Goal: Task Accomplishment & Management: Complete application form

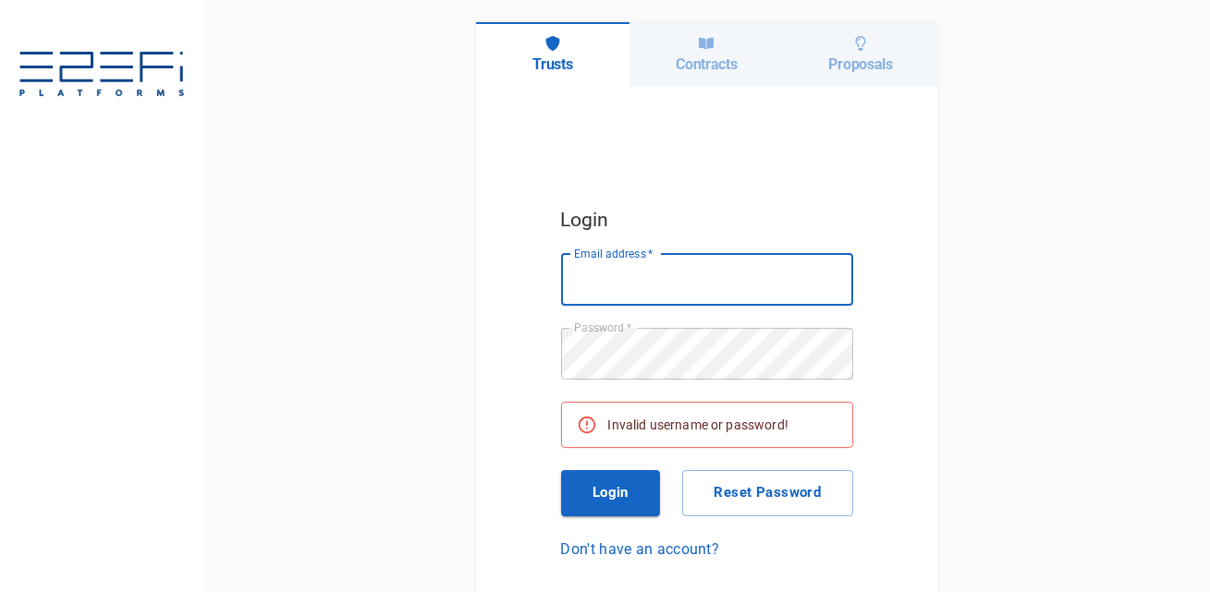
type input "[PERSON_NAME][EMAIL_ADDRESS][DOMAIN_NAME]"
click at [613, 494] on button "Login" at bounding box center [611, 493] width 100 height 46
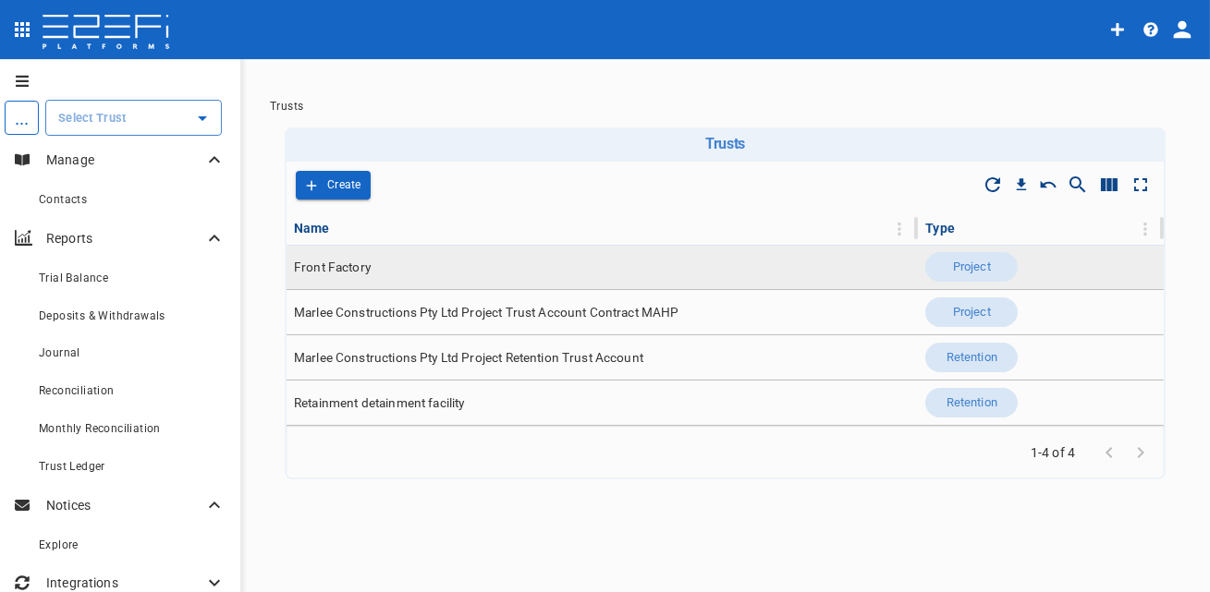
click at [381, 267] on td "Front Factory" at bounding box center [601, 267] width 631 height 44
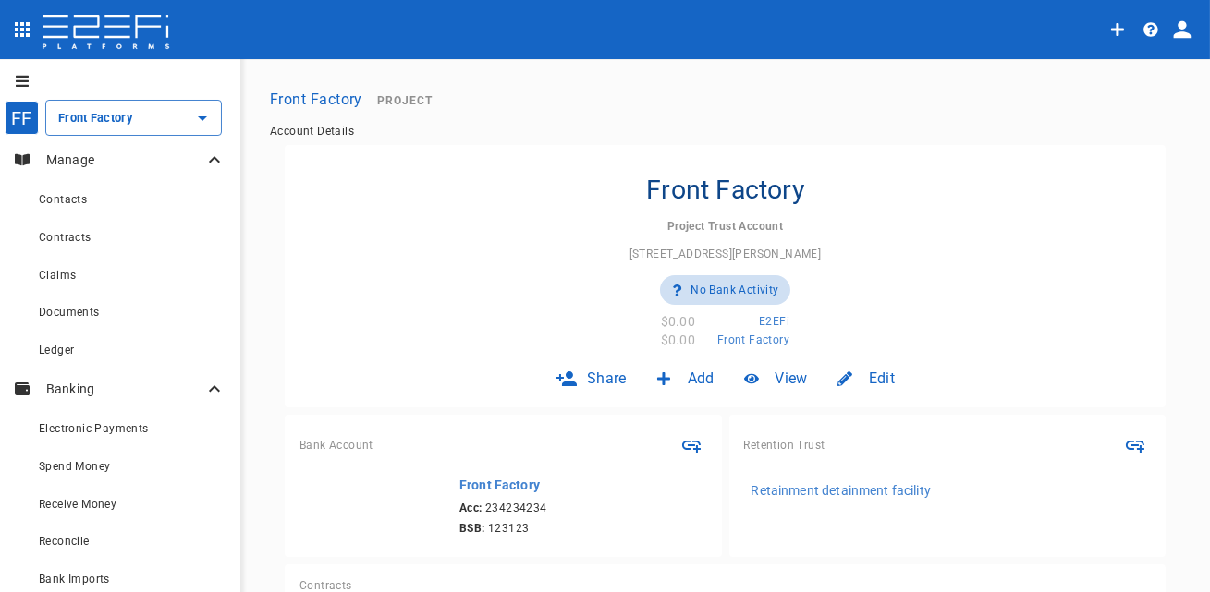
click at [16, 37] on icon "open drawer" at bounding box center [22, 29] width 22 height 22
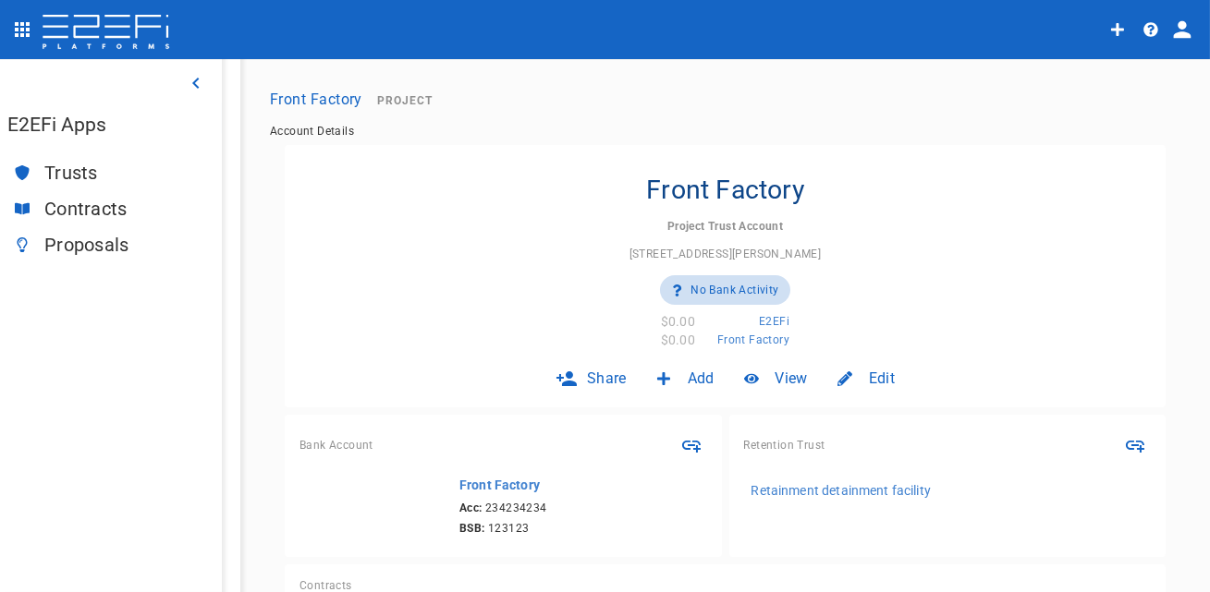
click at [104, 243] on span "Proposals" at bounding box center [125, 245] width 163 height 21
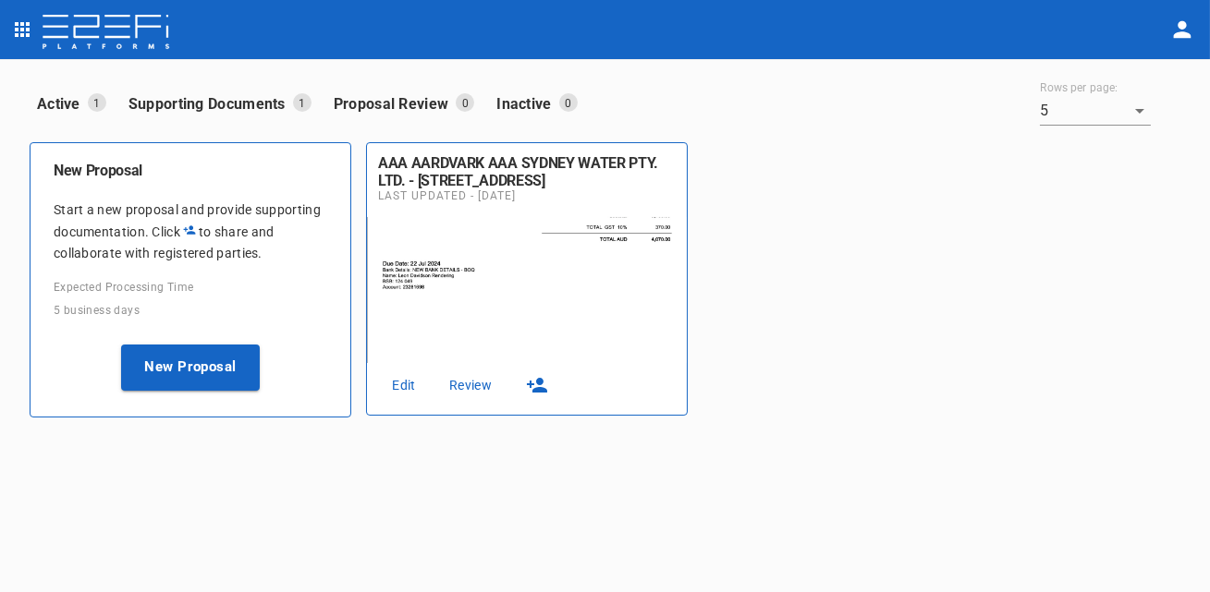
click at [396, 384] on link "Edit" at bounding box center [403, 385] width 59 height 25
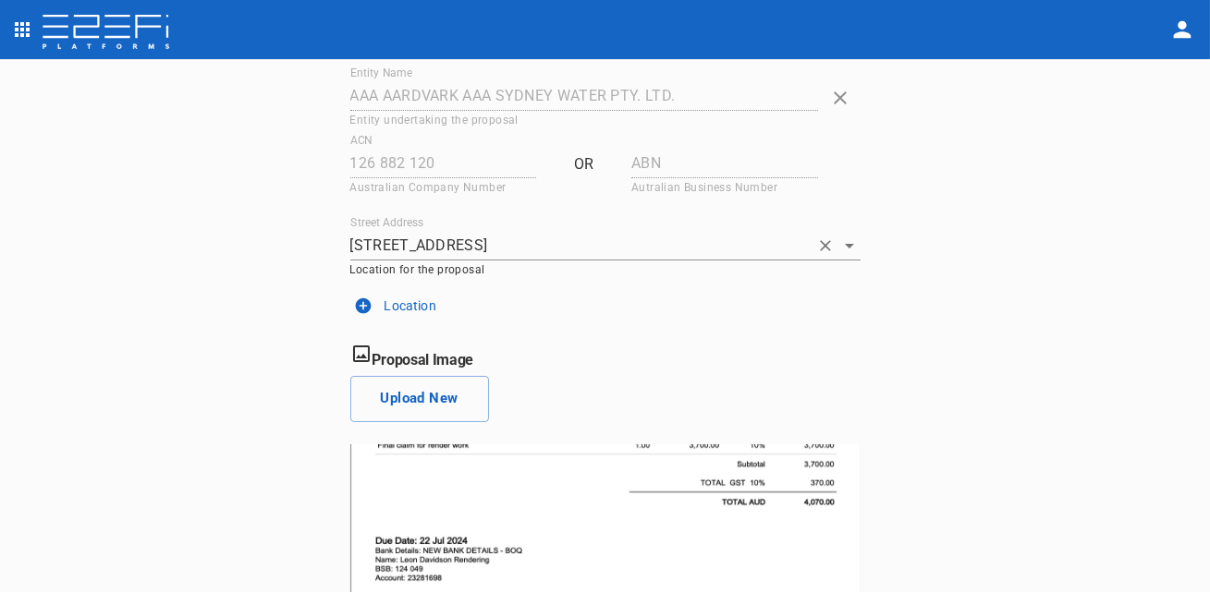
scroll to position [368, 0]
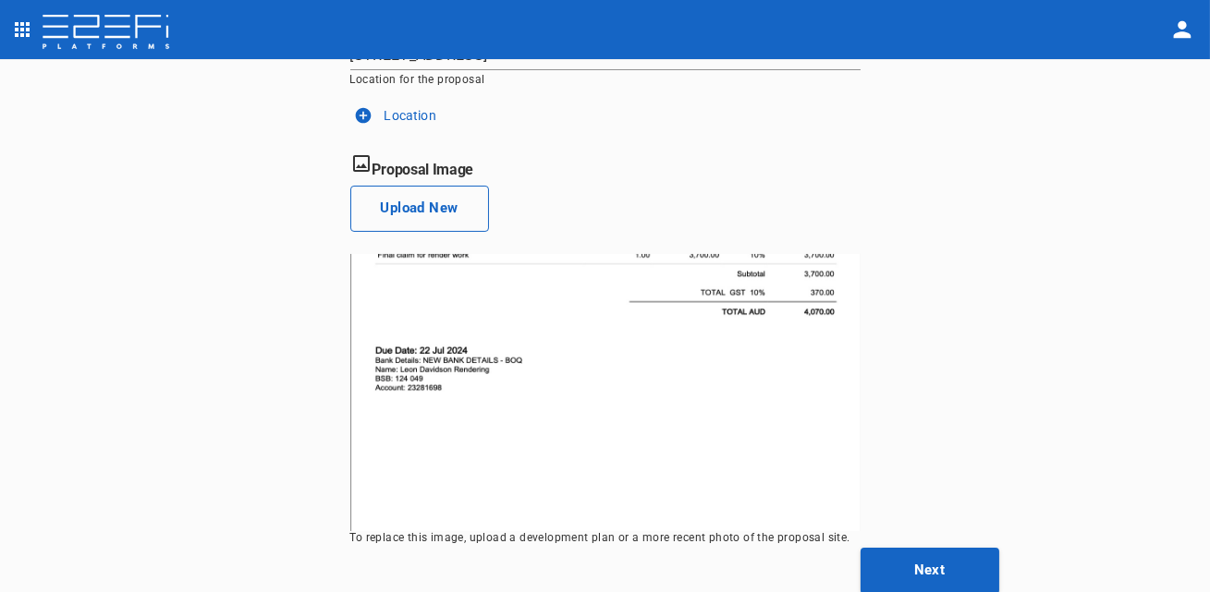
click at [451, 224] on button "Upload New" at bounding box center [419, 209] width 139 height 46
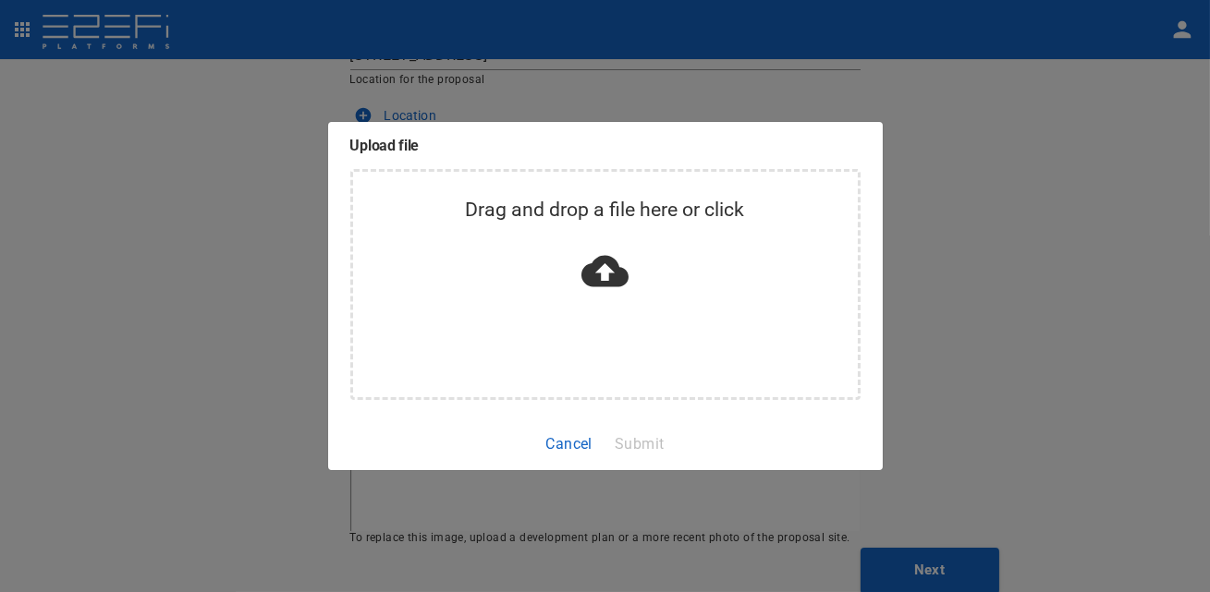
click at [197, 243] on div "Upload file Drag and drop a file here or click Cancel Submit" at bounding box center [605, 296] width 1210 height 592
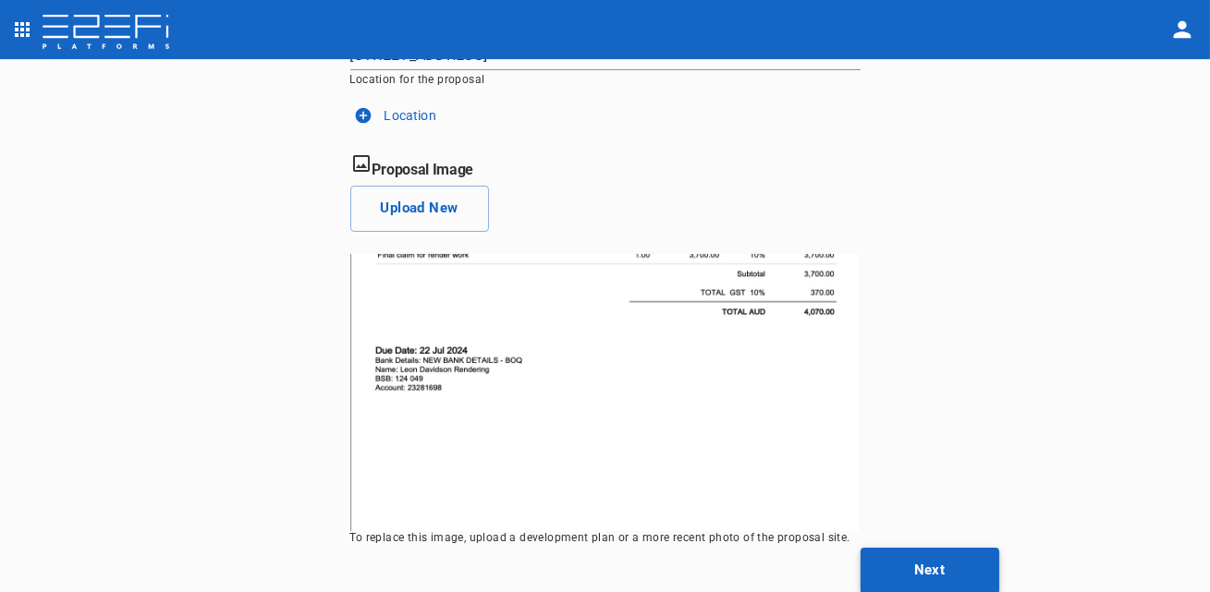
click at [944, 564] on button "Next" at bounding box center [929, 571] width 139 height 46
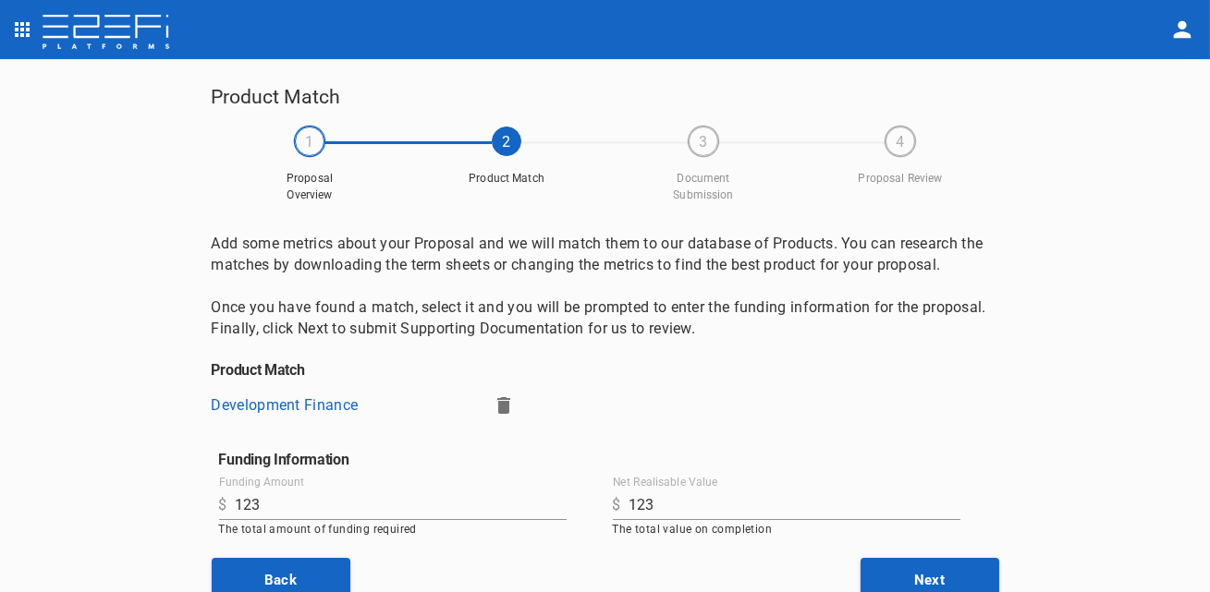
scroll to position [9, 0]
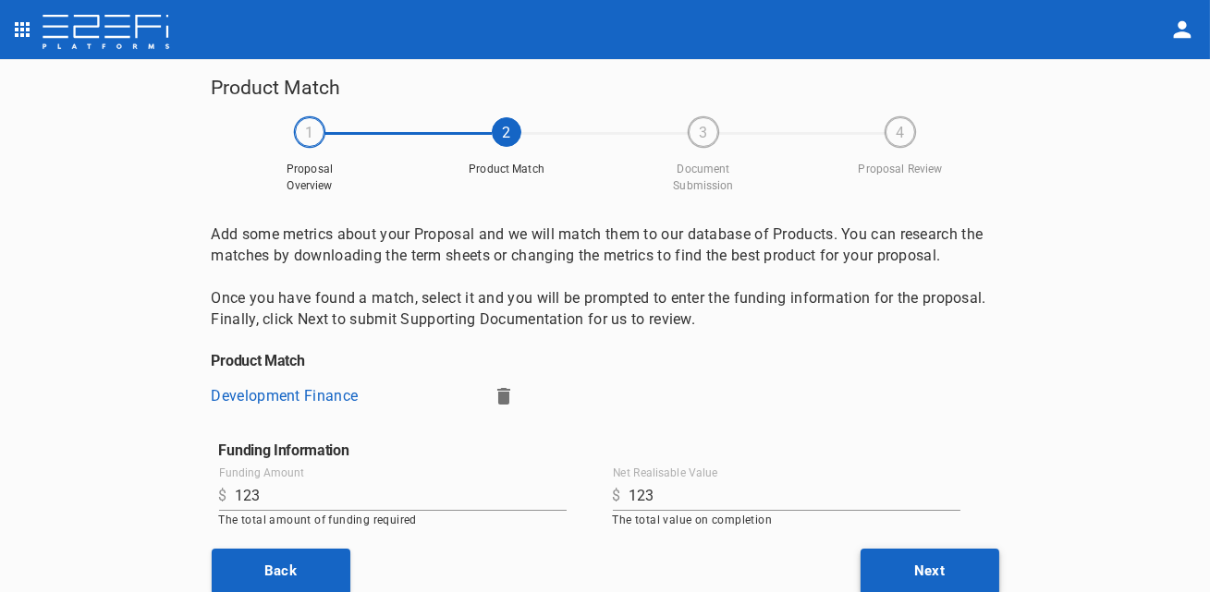
click at [894, 558] on button "Next" at bounding box center [929, 572] width 139 height 46
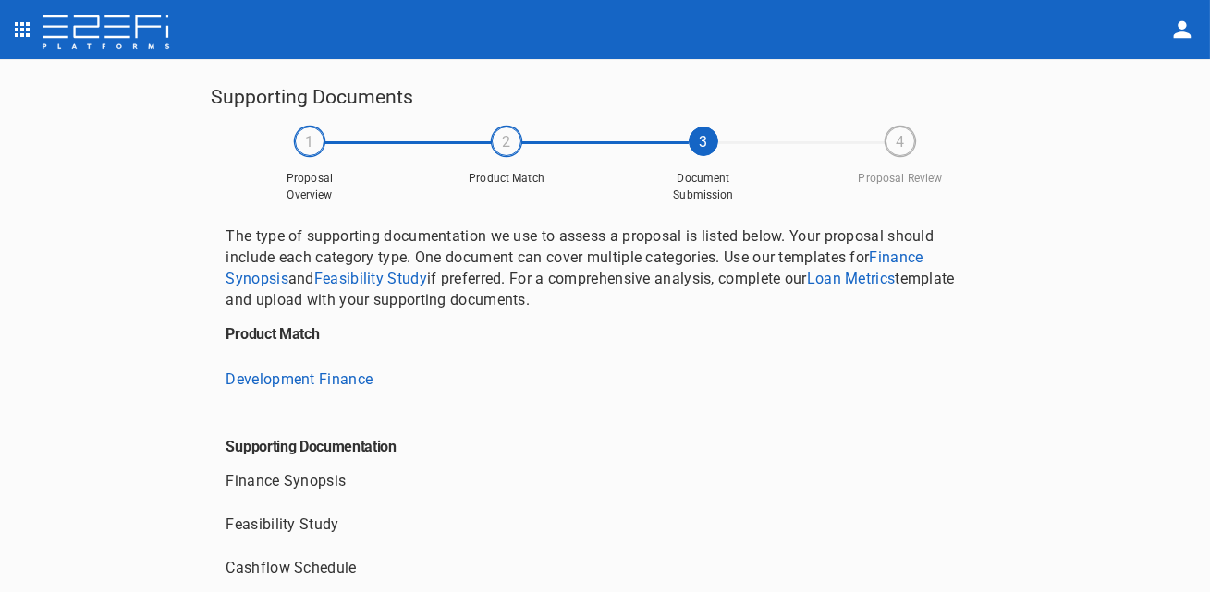
scroll to position [251, 0]
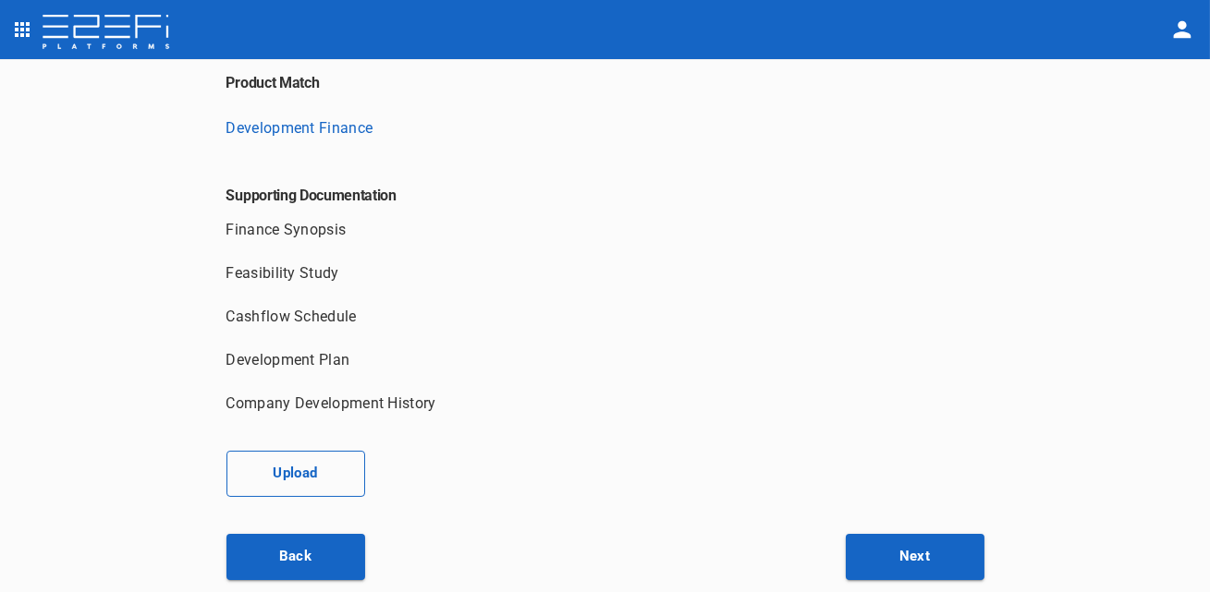
click at [340, 468] on button "Upload" at bounding box center [295, 474] width 139 height 46
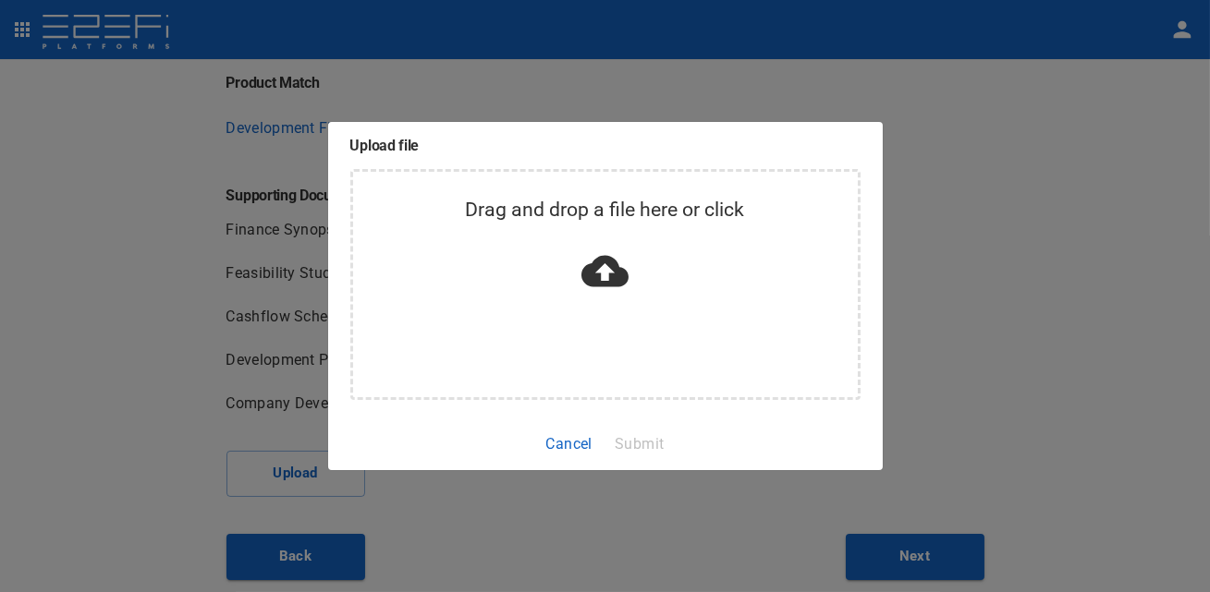
click at [1017, 190] on div "Upload file Drag and drop a file here or click Cancel Submit" at bounding box center [605, 296] width 1210 height 592
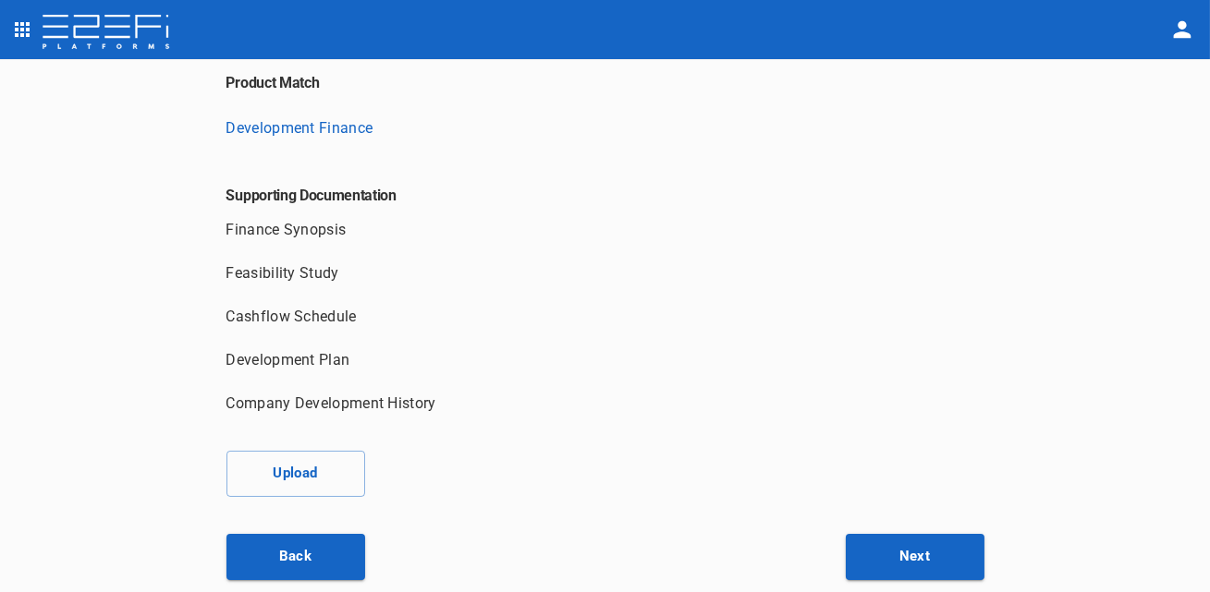
scroll to position [0, 0]
